Goal: Information Seeking & Learning: Learn about a topic

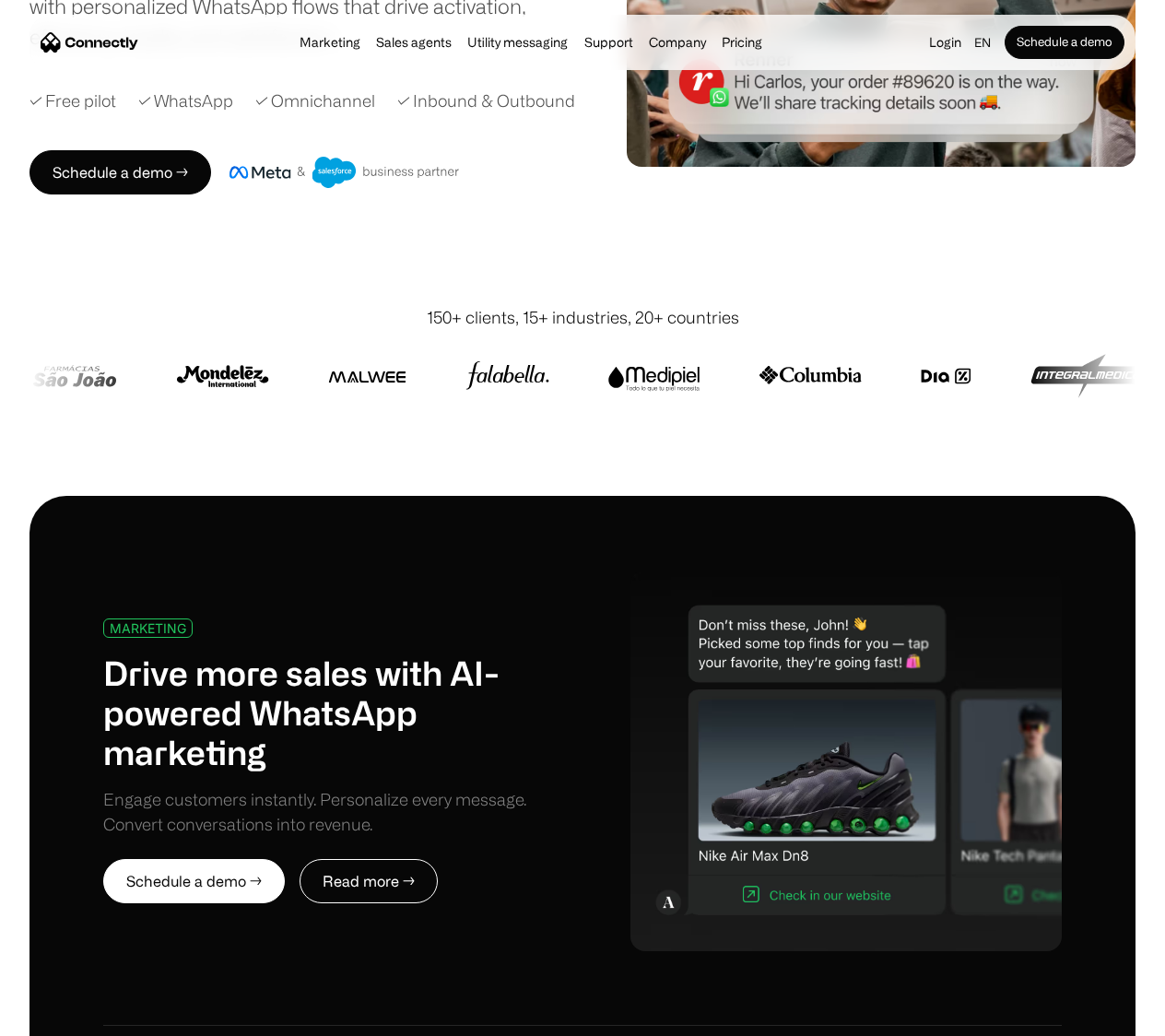
scroll to position [368, 0]
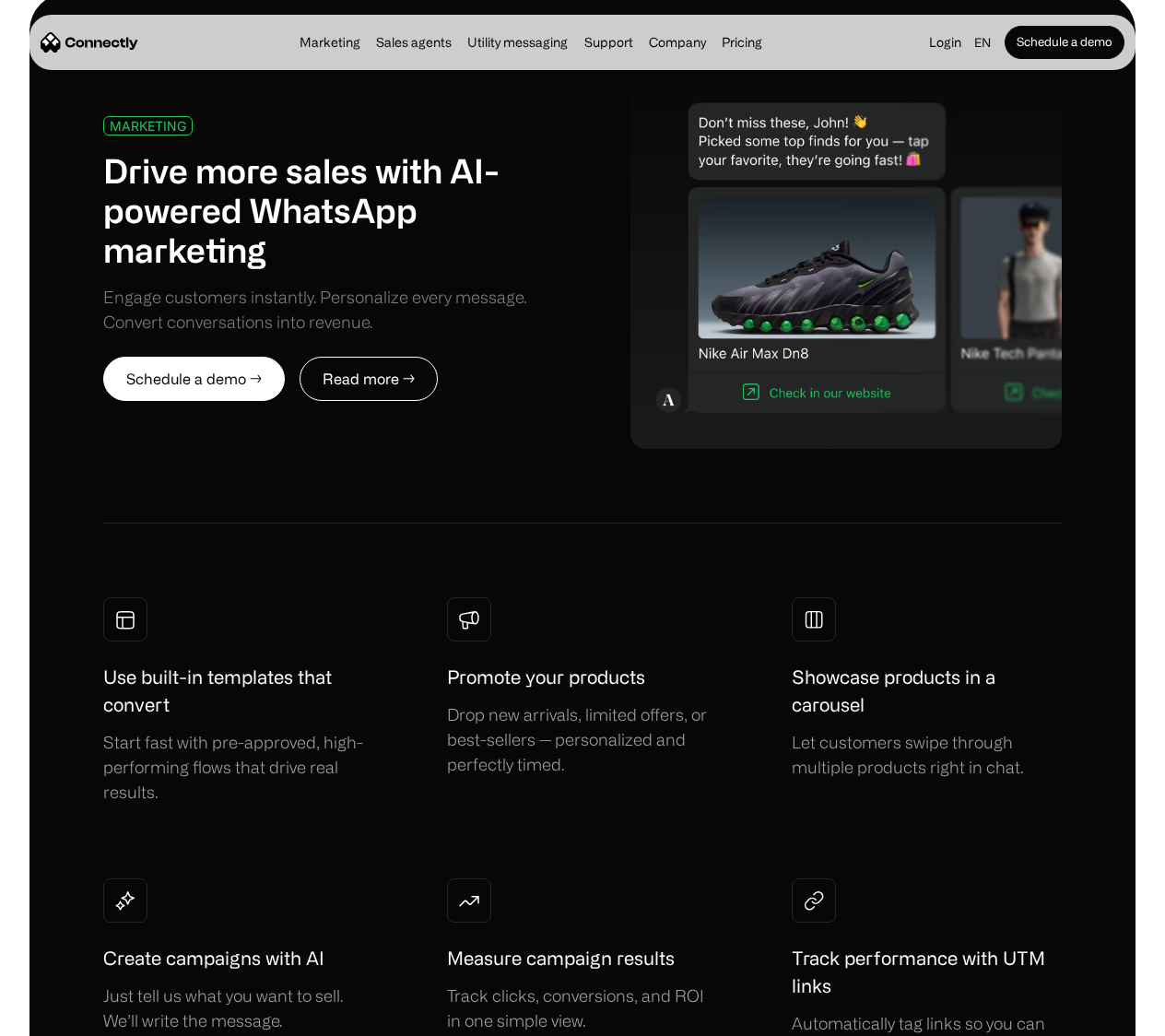
click at [257, 322] on div "Engage customers instantly. Personalize every message. Convert conversations in…" at bounding box center [342, 310] width 479 height 50
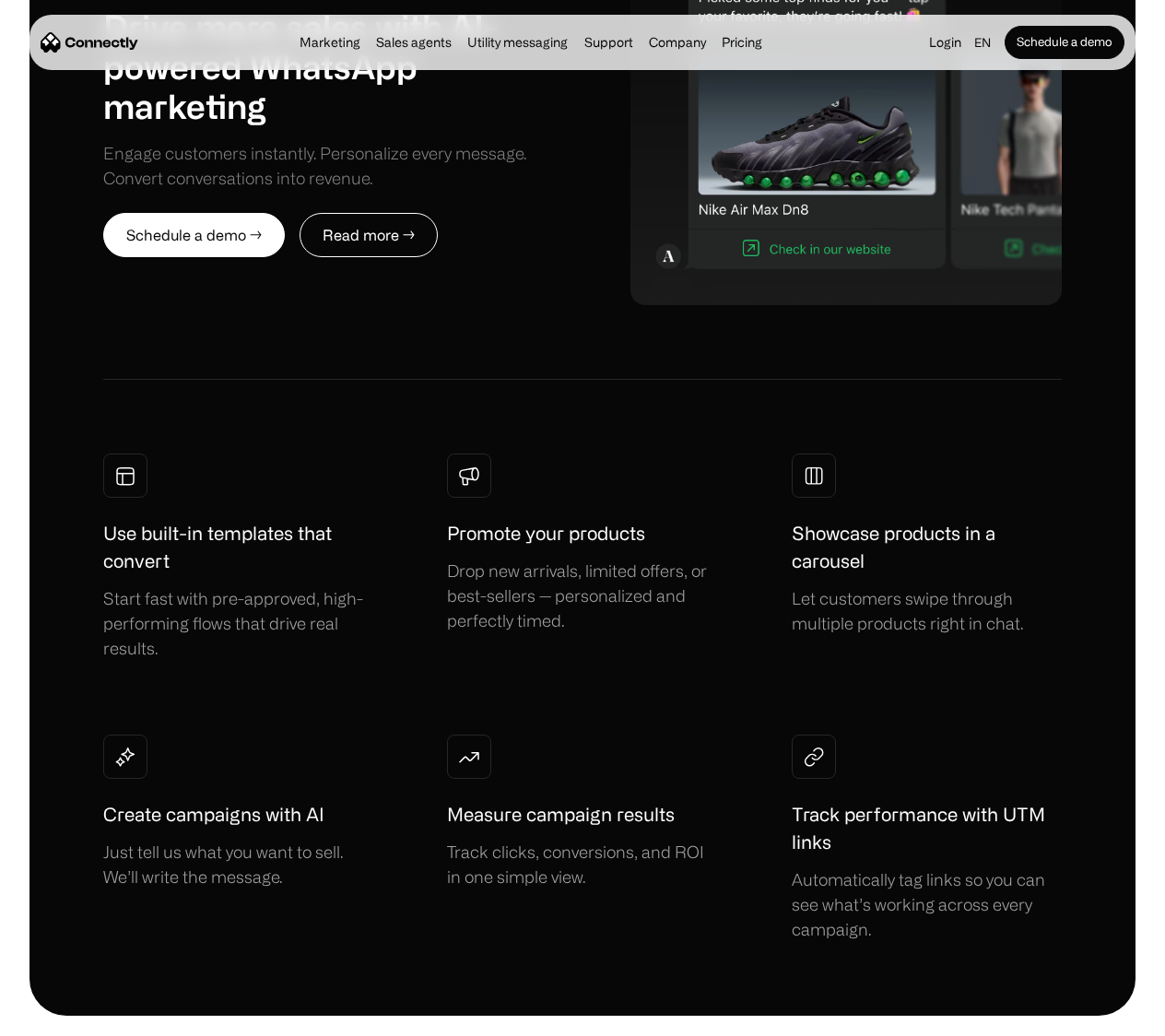
scroll to position [1031, 0]
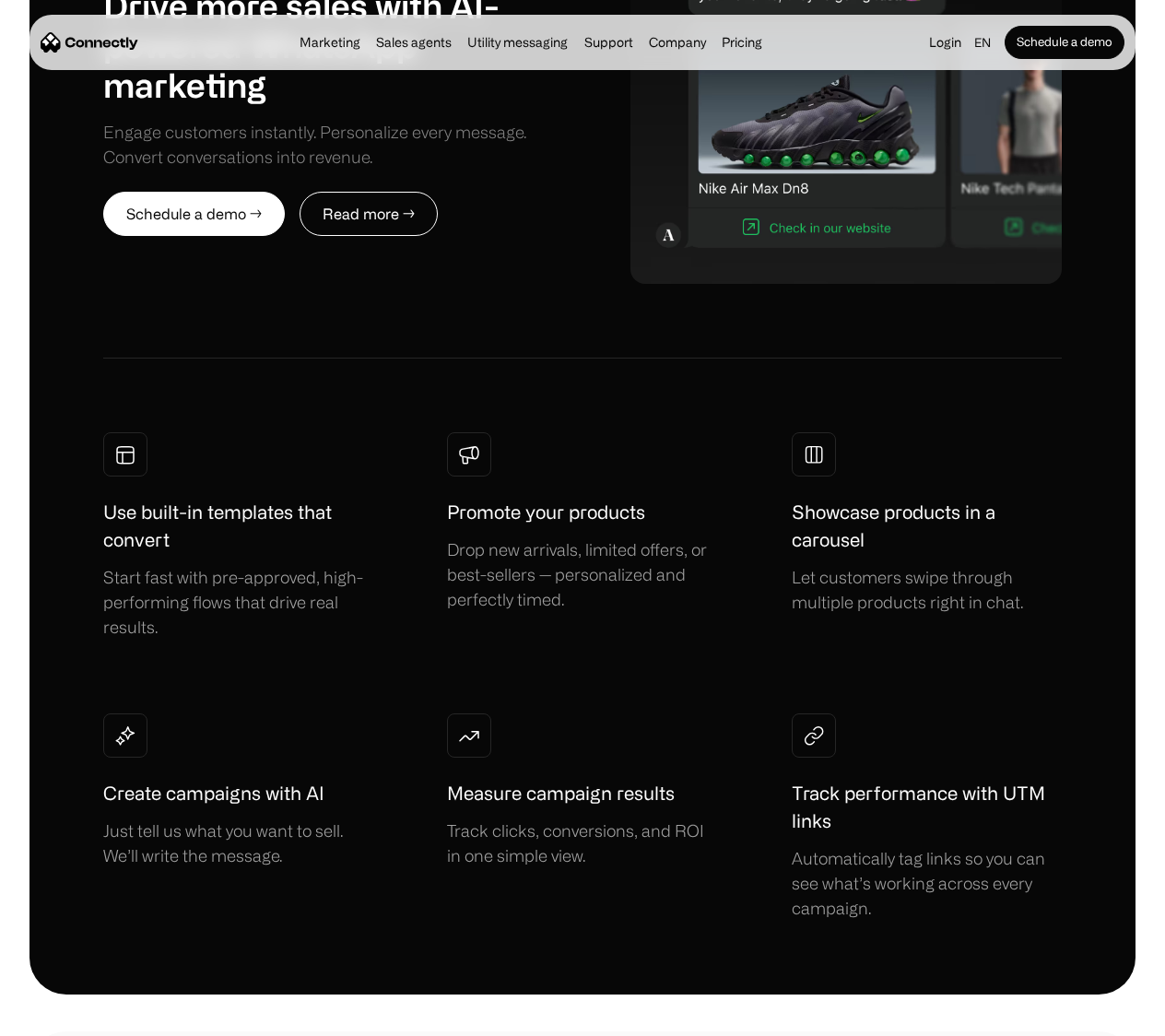
click at [735, 653] on div "Use built-in templates that convert Start fast with pre-approved, high-performi…" at bounding box center [582, 676] width 959 height 488
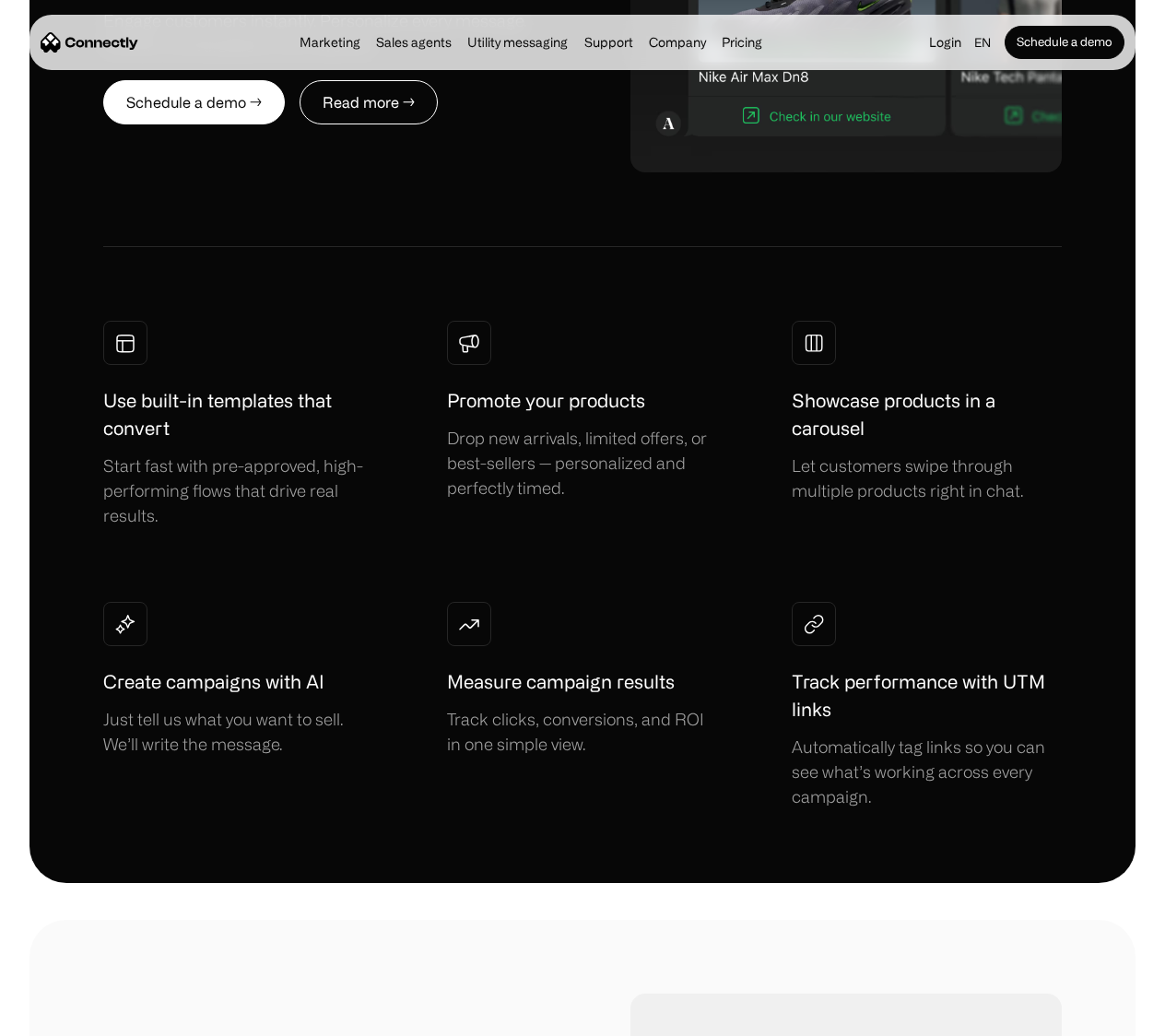
scroll to position [909, 0]
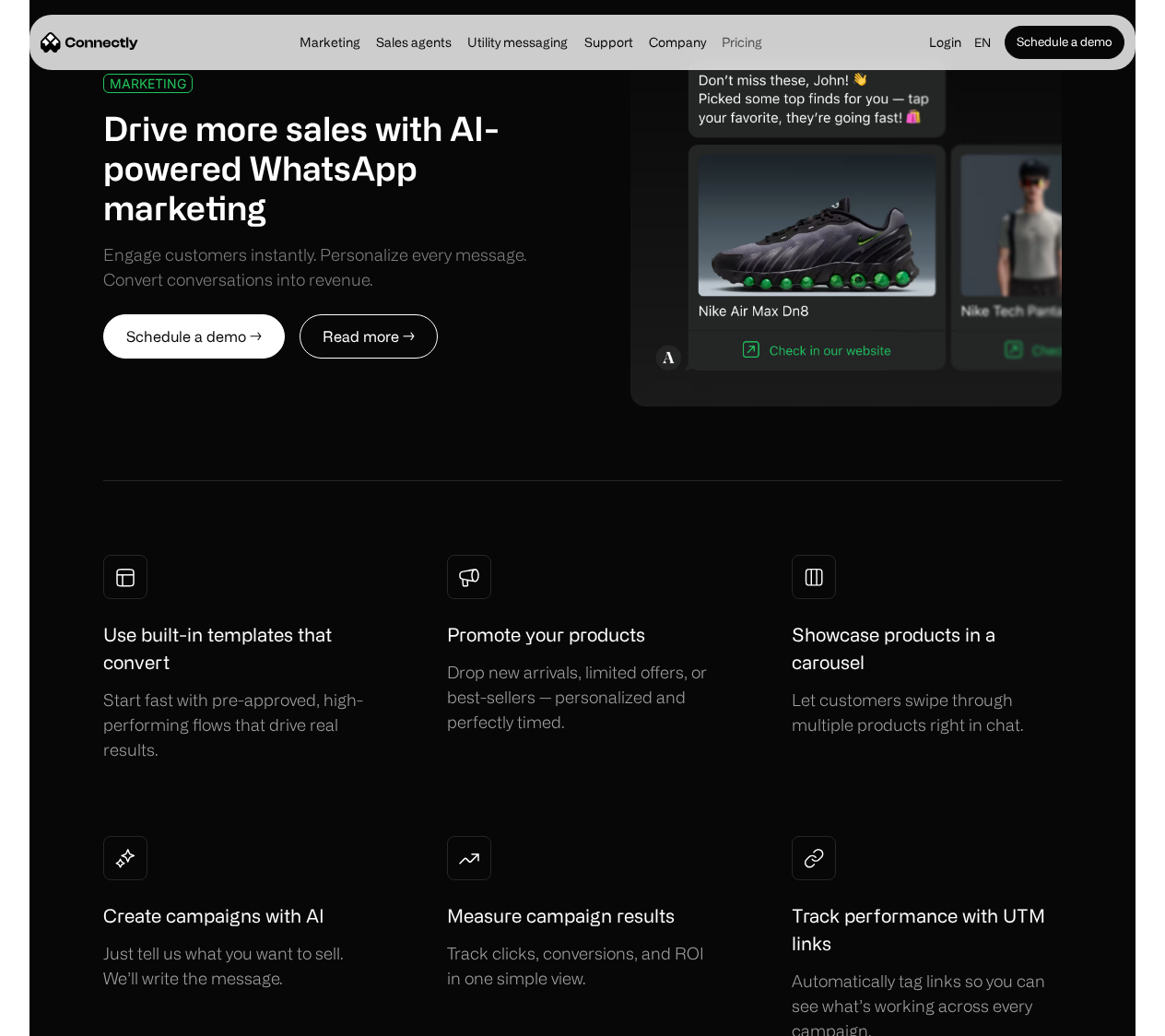
click at [744, 41] on link "Pricing" at bounding box center [743, 41] width 52 height 14
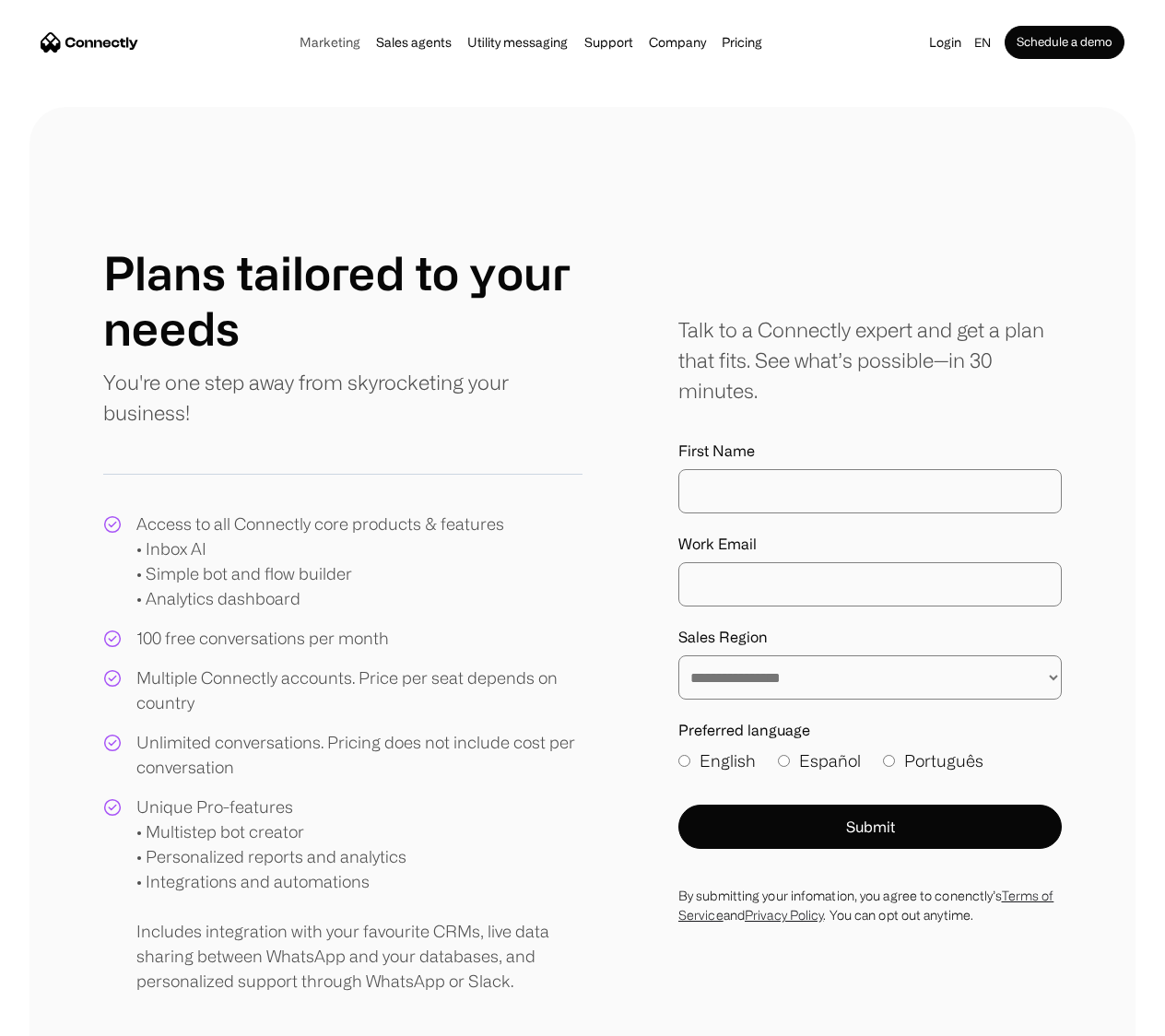
click at [342, 39] on link "Marketing" at bounding box center [330, 41] width 72 height 14
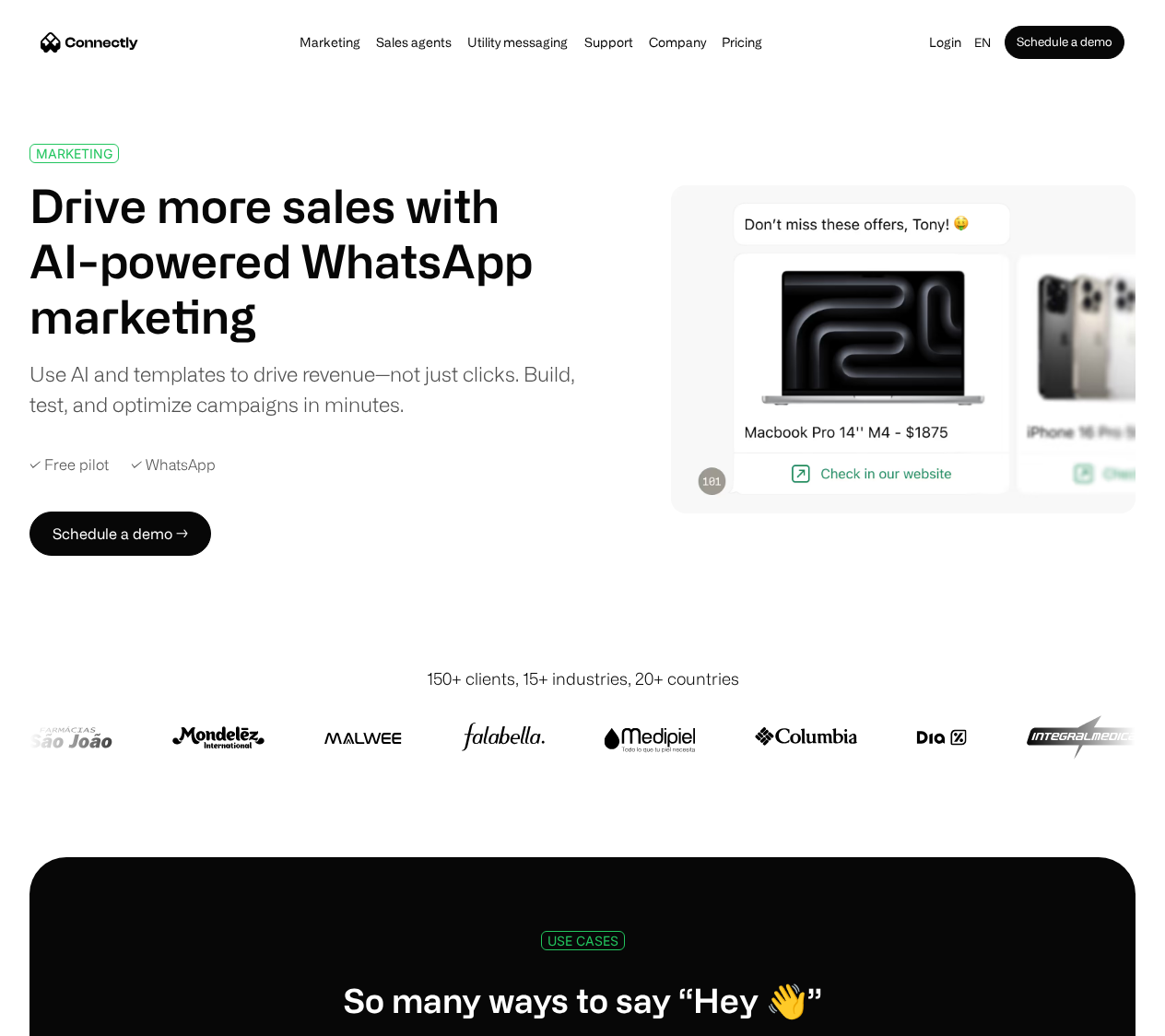
click at [369, 225] on h1 "Drive more sales with AI-powered WhatsApp marketing" at bounding box center [303, 260] width 547 height 166
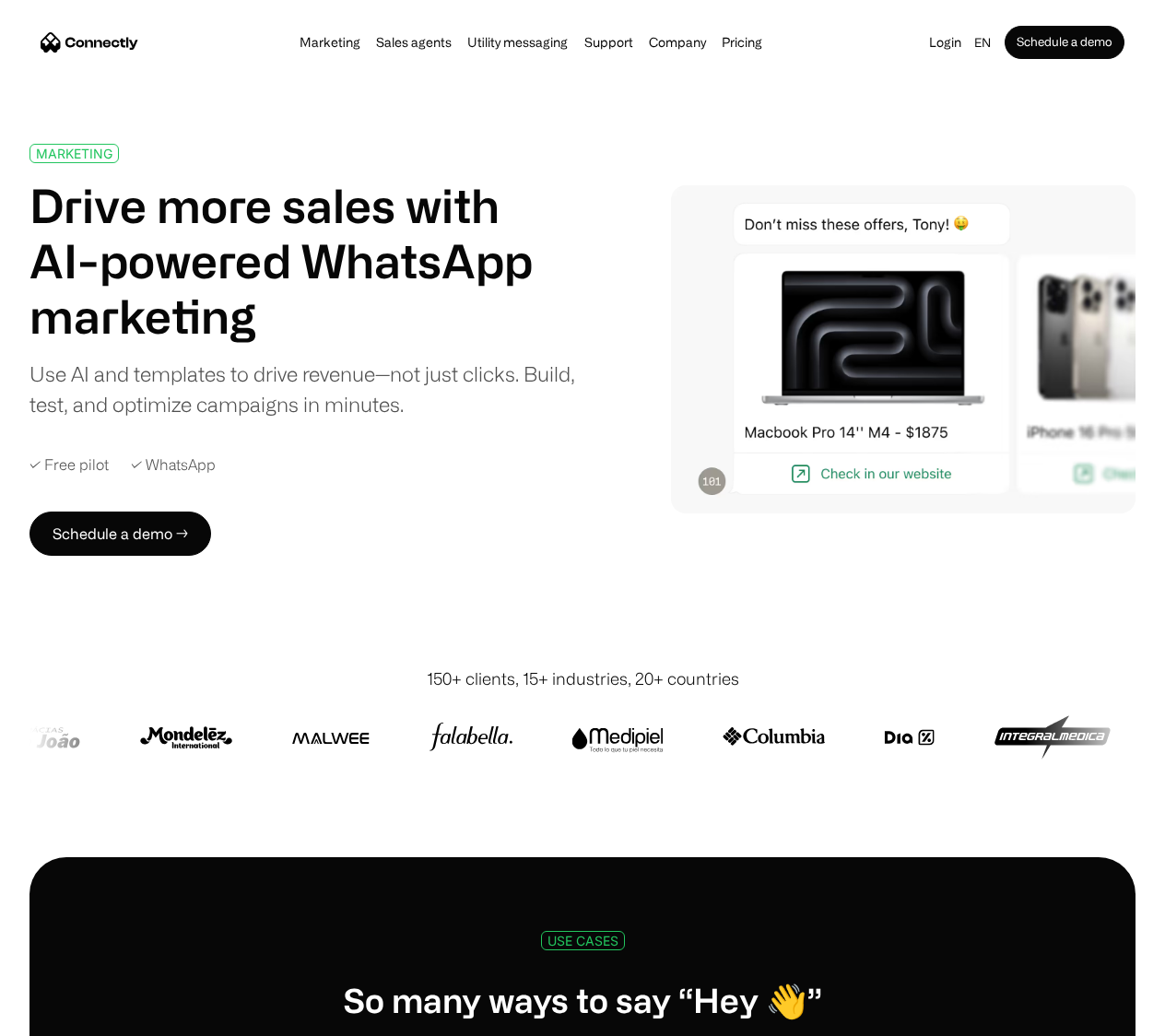
click at [366, 275] on h1 "Drive more sales with AI-powered WhatsApp marketing" at bounding box center [303, 260] width 547 height 166
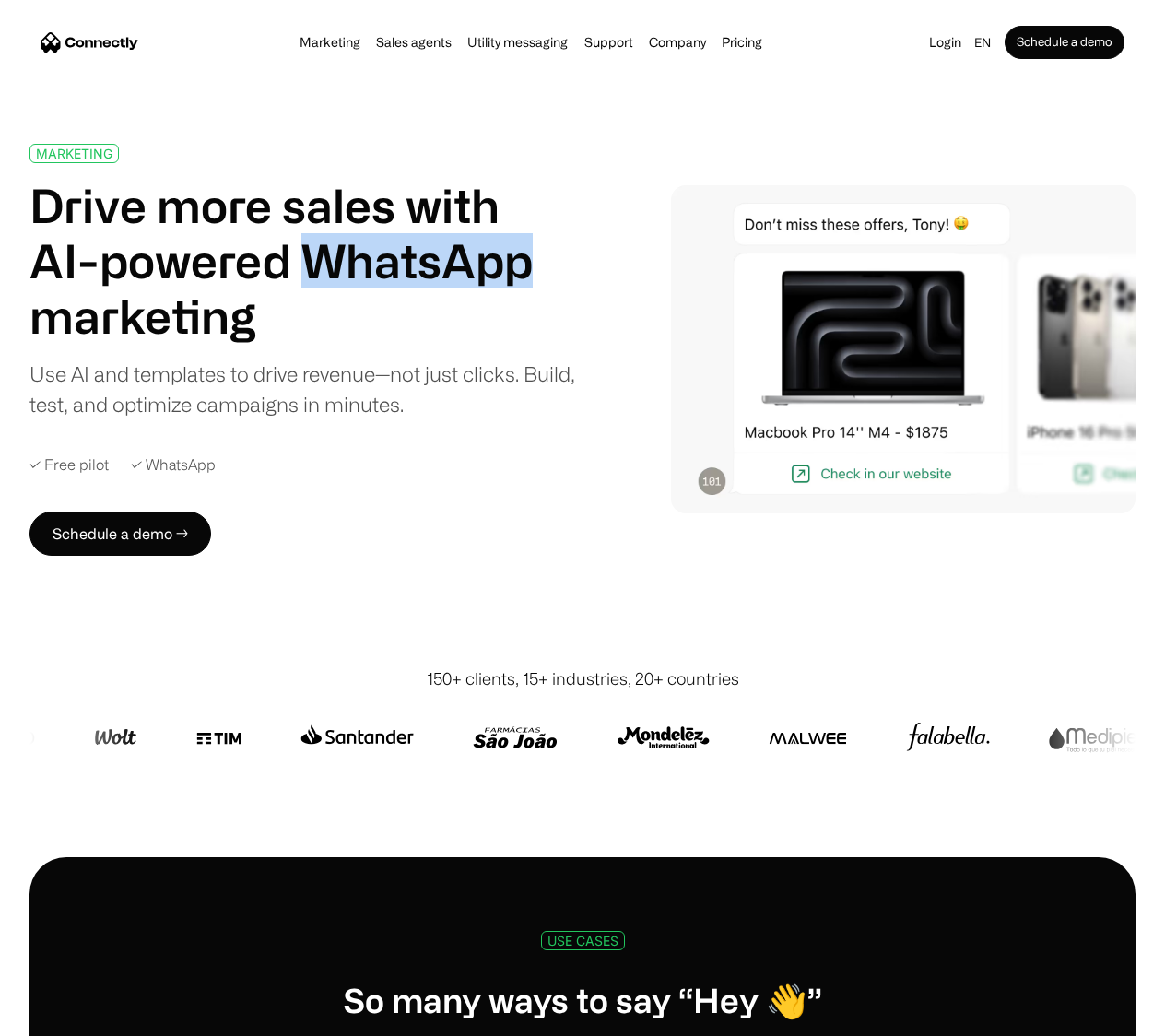
click at [617, 231] on div "MARKETING Drive more sales with AI-powered WhatsApp marketing Use AI and templa…" at bounding box center [582, 349] width 1106 height 412
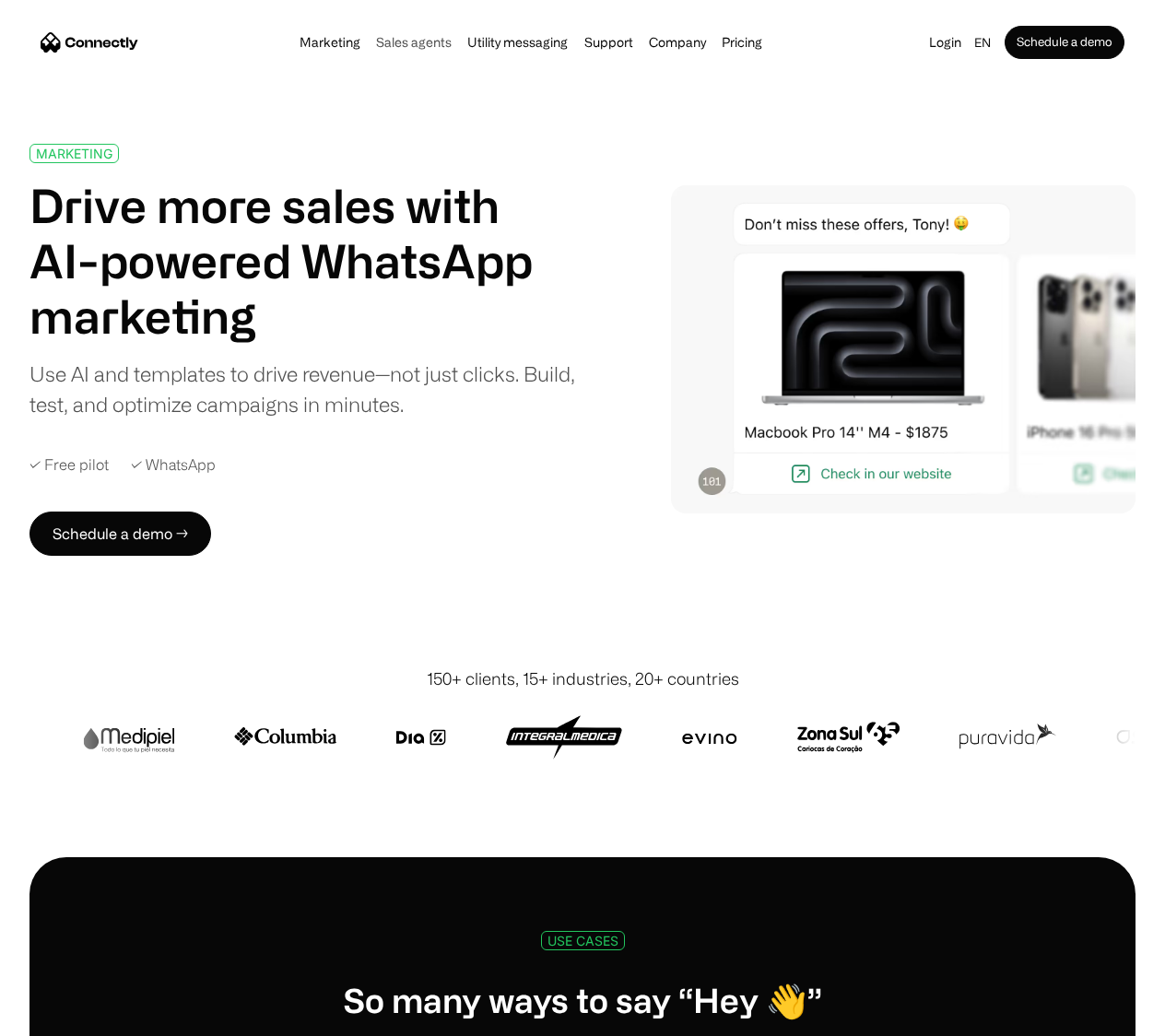
click at [392, 37] on link "Sales agents" at bounding box center [414, 41] width 87 height 14
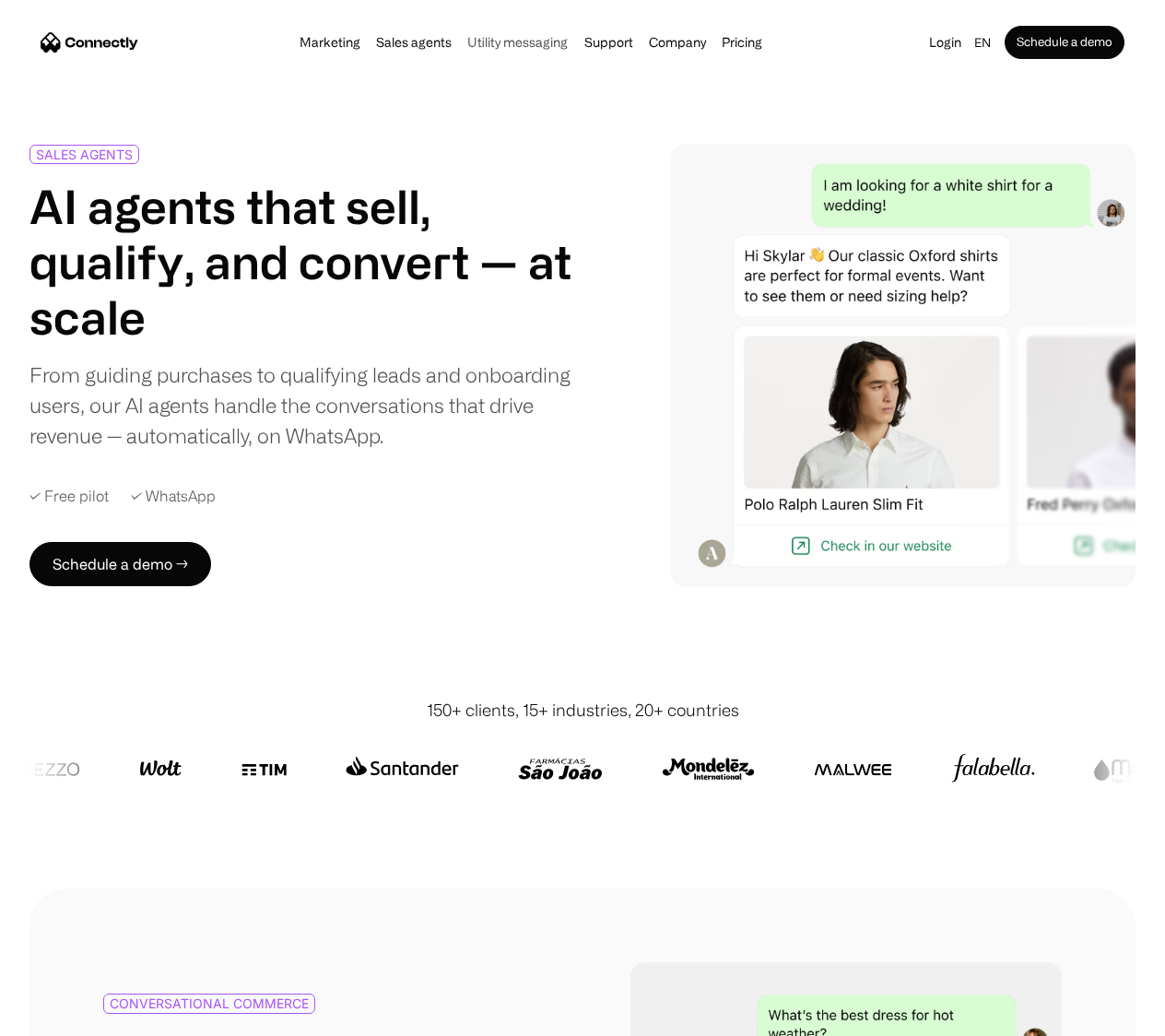
click at [467, 39] on link "Utility messaging" at bounding box center [518, 41] width 112 height 14
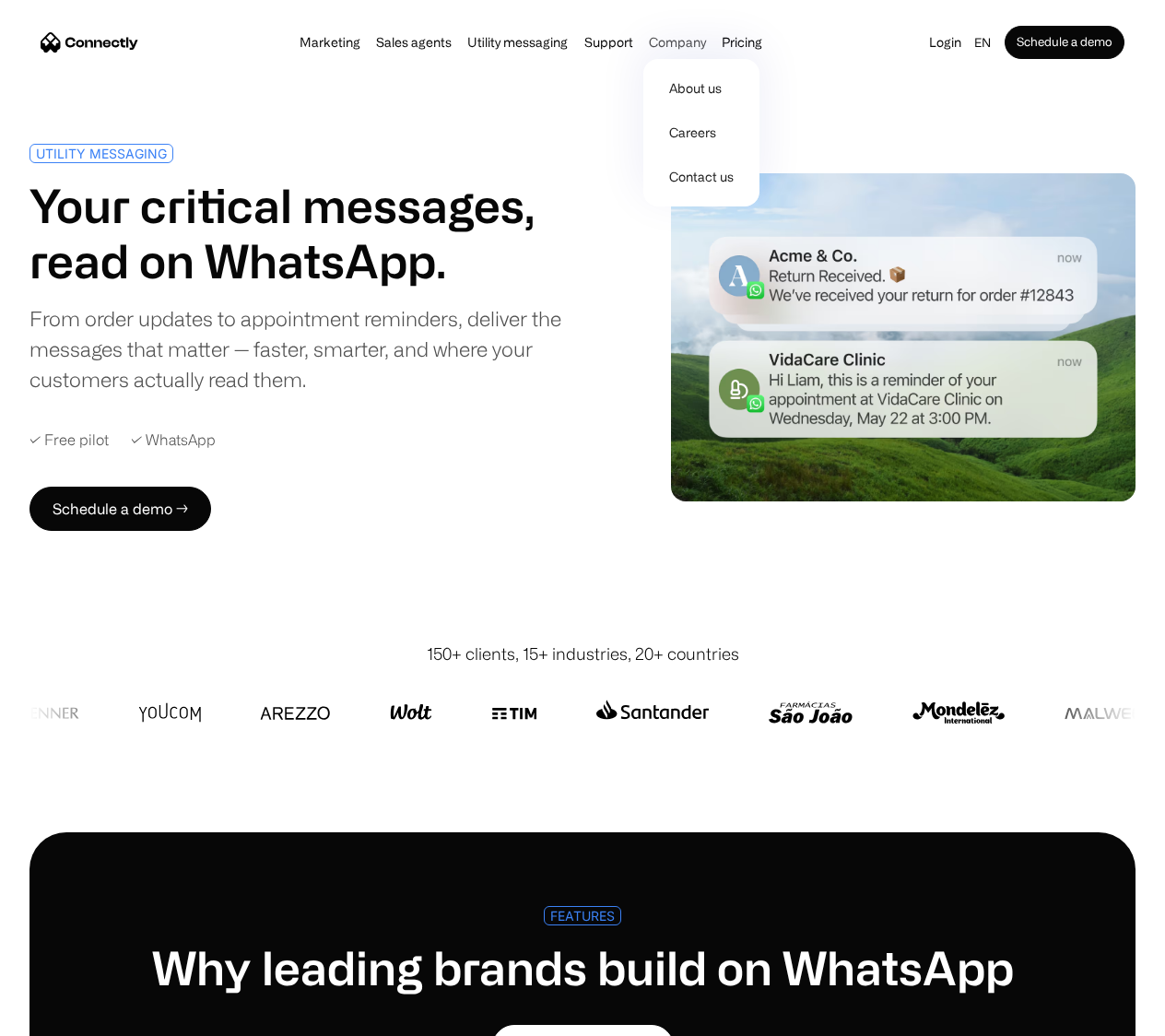
click at [682, 41] on div "Company" at bounding box center [677, 42] width 57 height 26
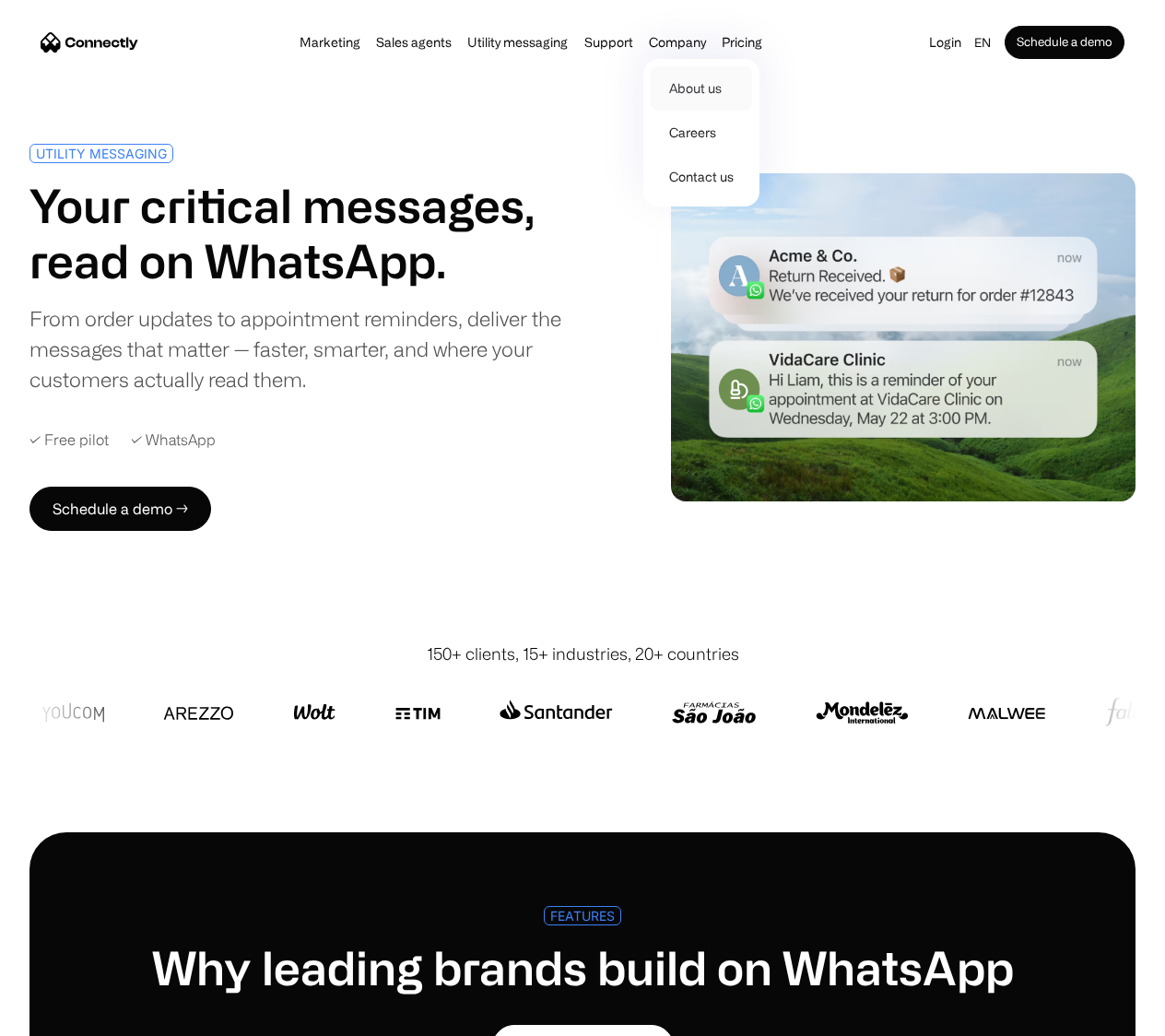
click at [676, 76] on link "About us" at bounding box center [701, 89] width 101 height 44
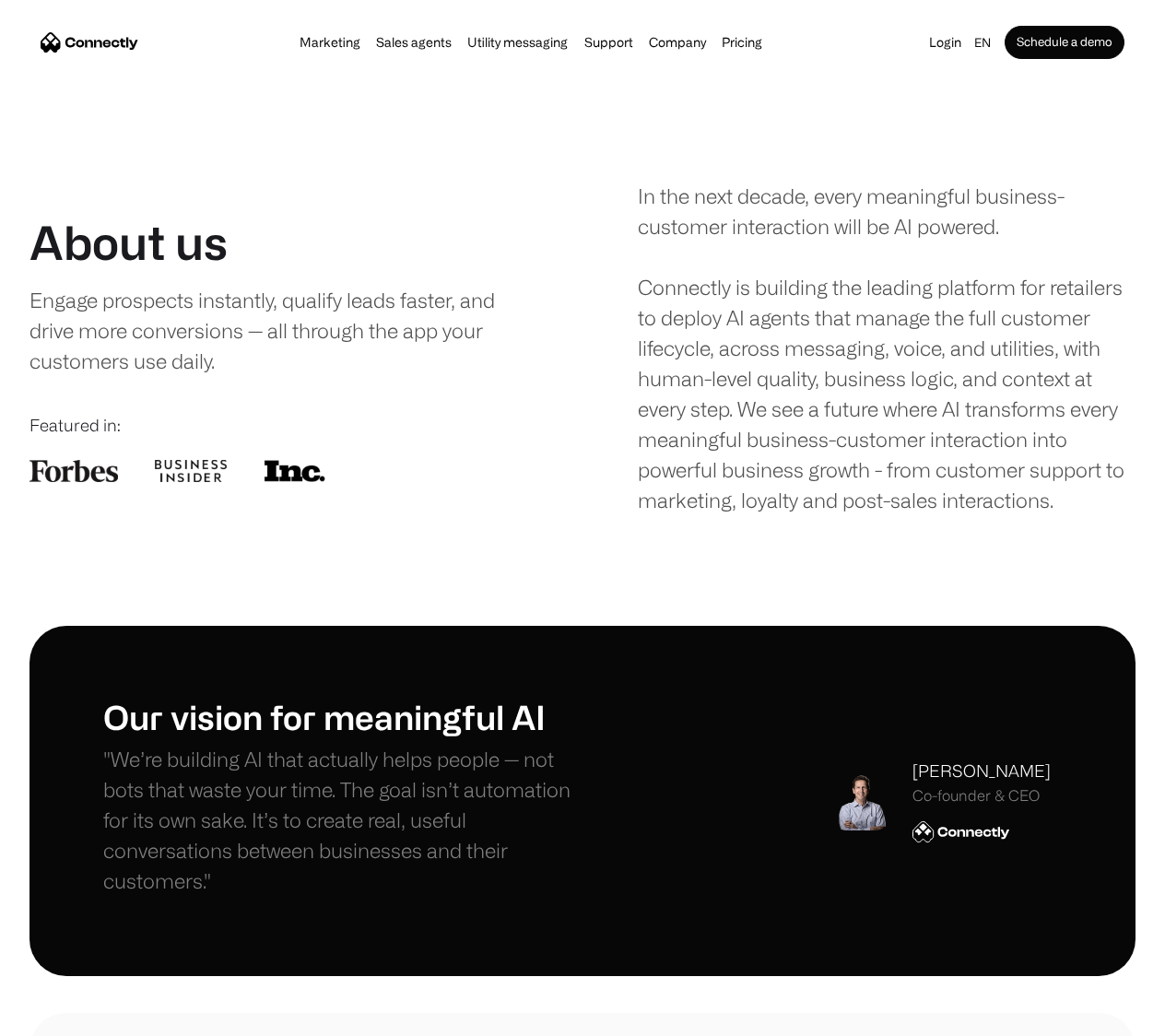
click at [856, 811] on img at bounding box center [860, 801] width 59 height 59
click at [970, 774] on div "[PERSON_NAME]" at bounding box center [981, 771] width 138 height 25
drag, startPoint x: 916, startPoint y: 773, endPoint x: 1078, endPoint y: 778, distance: 162.1
click at [1078, 778] on div "Our vision for meaningful AI "We’re building AI that actually helps people — no…" at bounding box center [582, 801] width 1106 height 350
